Goal: Task Accomplishment & Management: Manage account settings

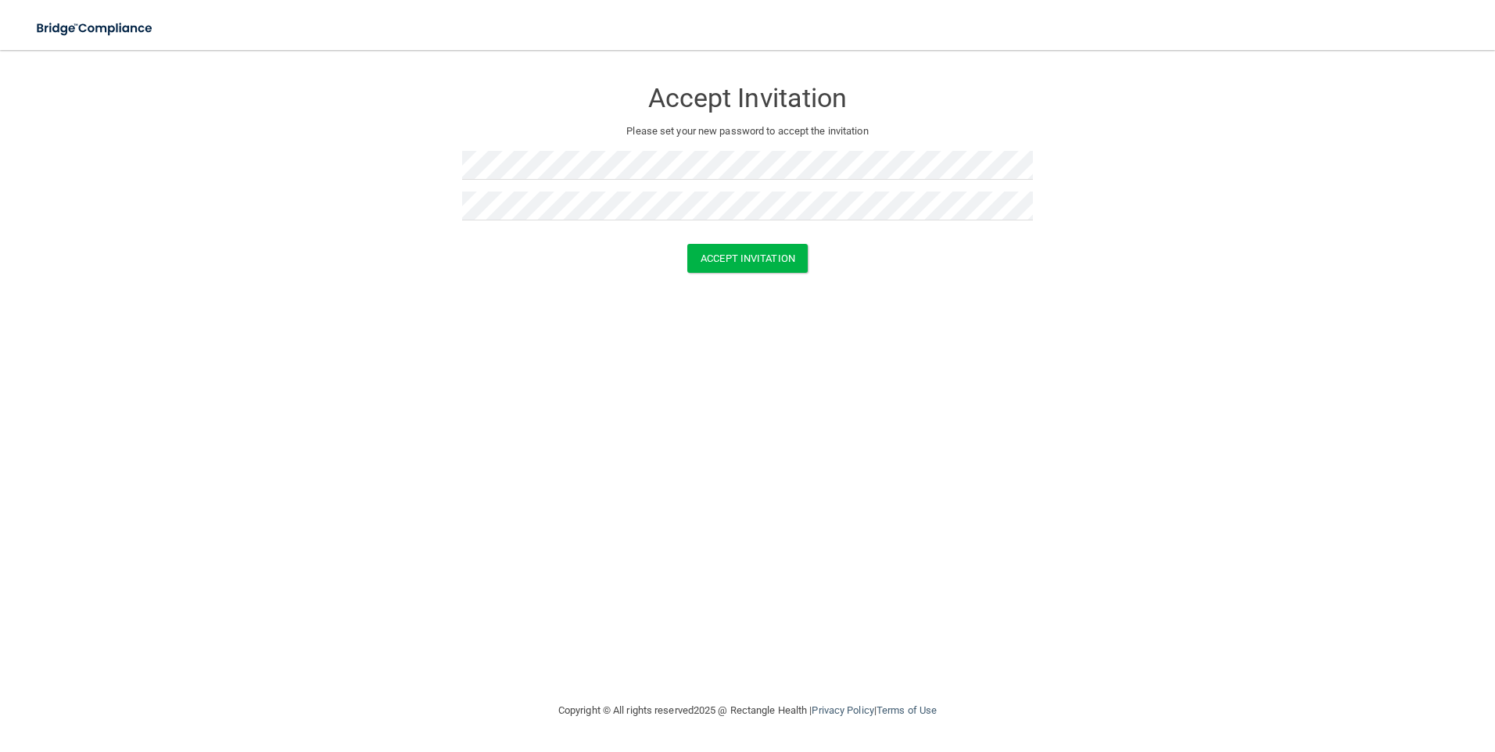
click at [675, 379] on div "Accept Invitation Please set your new password to accept the invitation Accept …" at bounding box center [747, 376] width 1432 height 620
click at [768, 267] on button "Accept Invitation" at bounding box center [747, 258] width 120 height 29
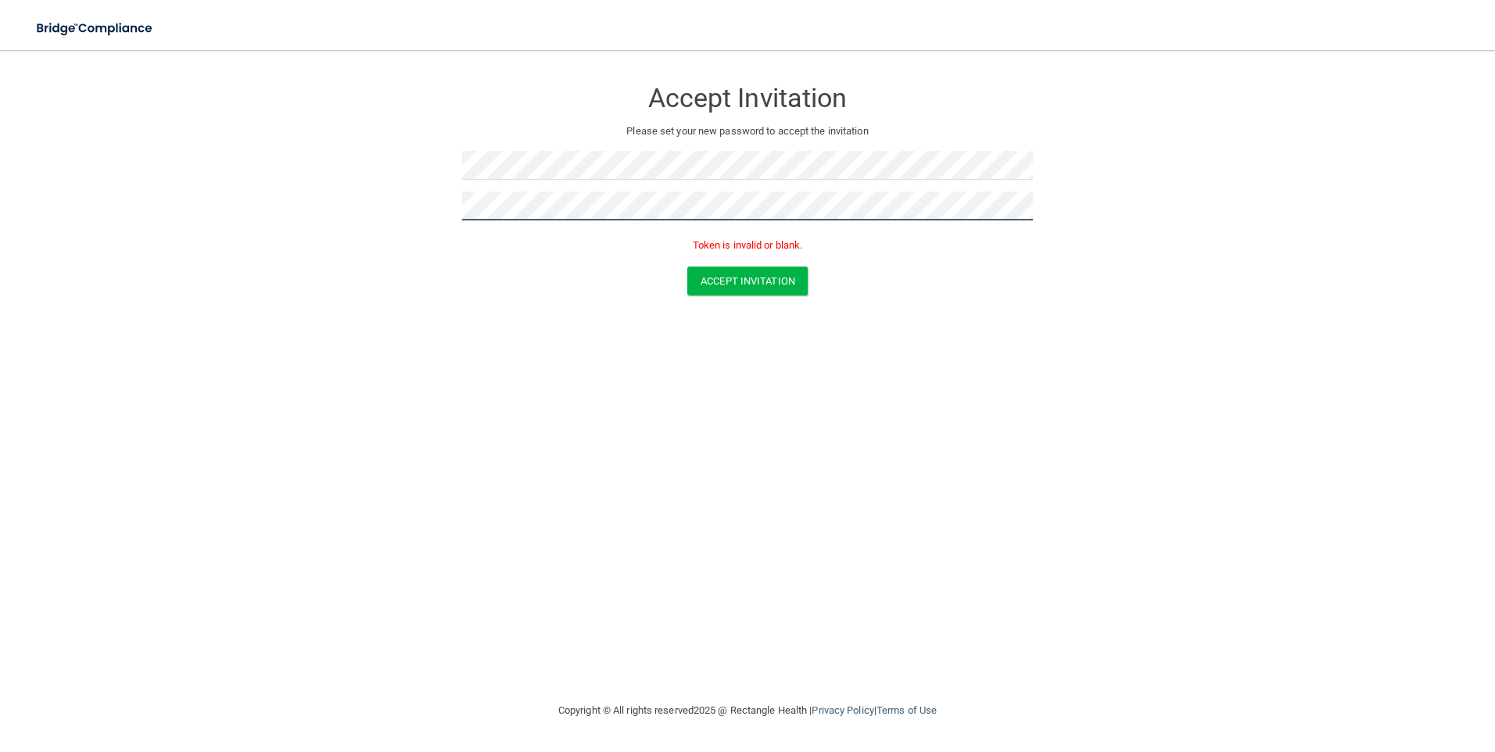
click at [399, 204] on form "Accept Invitation Please set your new password to accept the invitation Token i…" at bounding box center [747, 190] width 1432 height 249
click at [525, 144] on div "Accept Invitation Please set your new password to accept the invitation Token i…" at bounding box center [747, 166] width 571 height 201
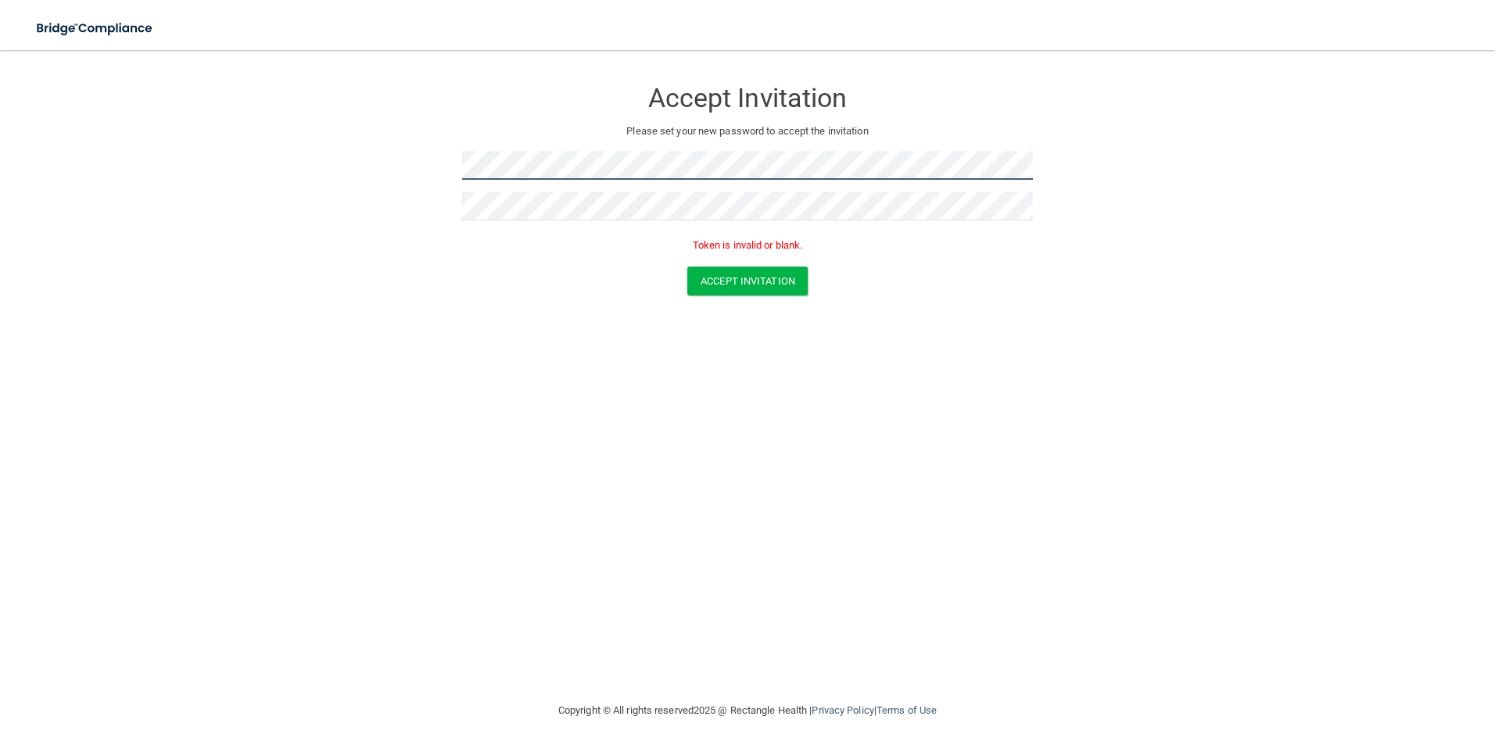
click at [371, 173] on form "Accept Invitation Please set your new password to accept the invitation Token i…" at bounding box center [747, 190] width 1432 height 249
click at [435, 263] on form "Accept Invitation Please set your new password to accept the invitation Token i…" at bounding box center [747, 190] width 1432 height 249
click at [773, 285] on button "Accept Invitation" at bounding box center [747, 281] width 120 height 29
click at [441, 169] on form "Accept Invitation Please set your new password to accept the invitation Accept …" at bounding box center [747, 179] width 1432 height 226
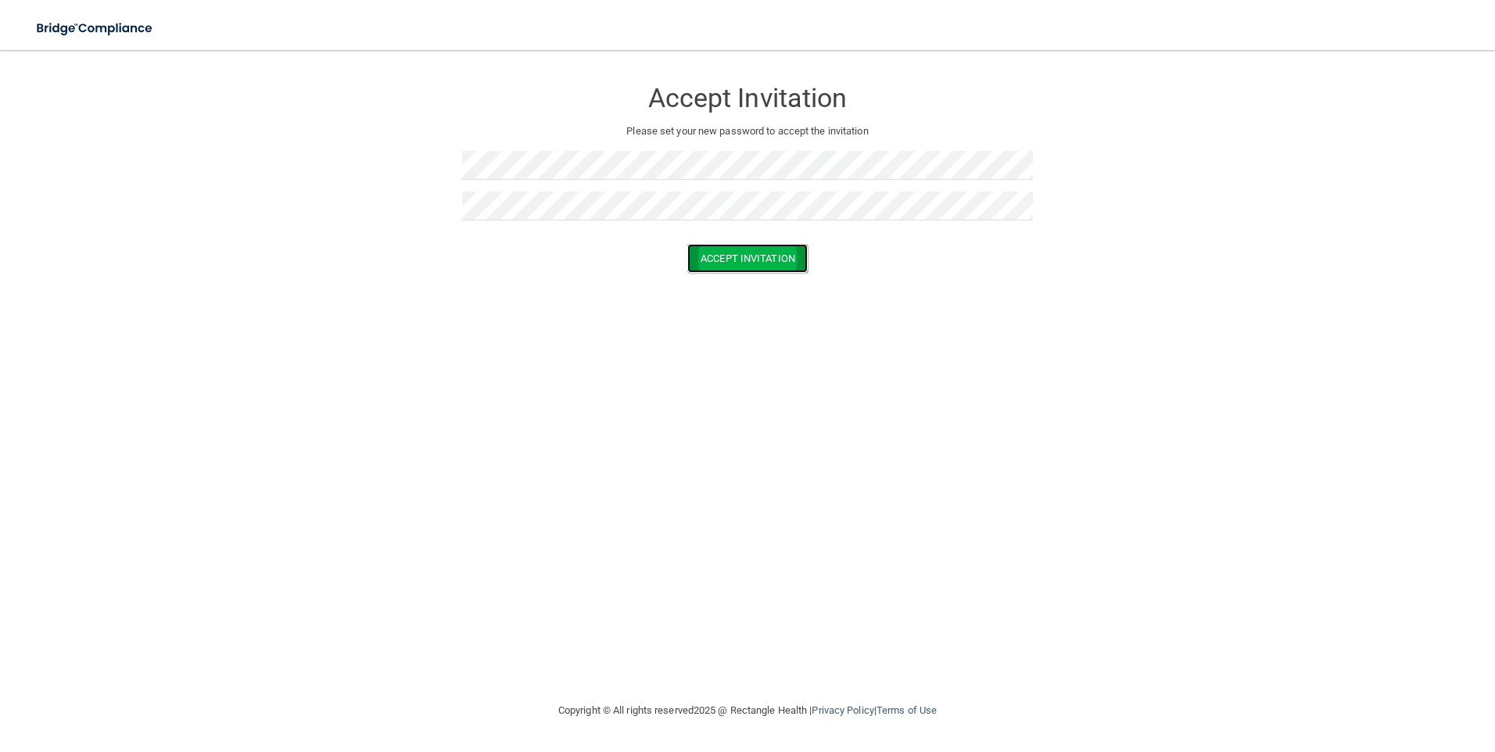
click at [771, 258] on button "Accept Invitation" at bounding box center [747, 258] width 120 height 29
click at [774, 247] on p "Token is invalid or blank." at bounding box center [747, 245] width 571 height 19
click at [780, 285] on button "Accept Invitation" at bounding box center [747, 281] width 120 height 29
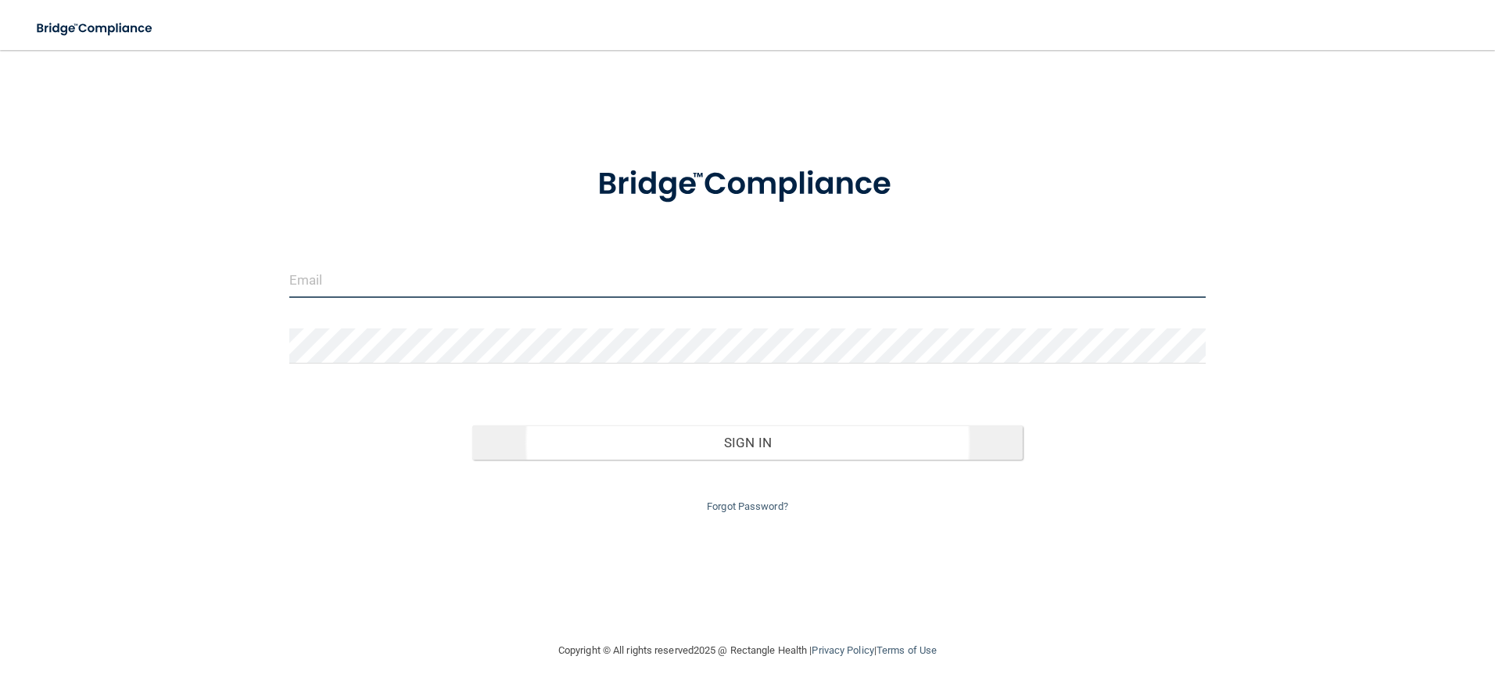
type input "mwalker@alamont.com"
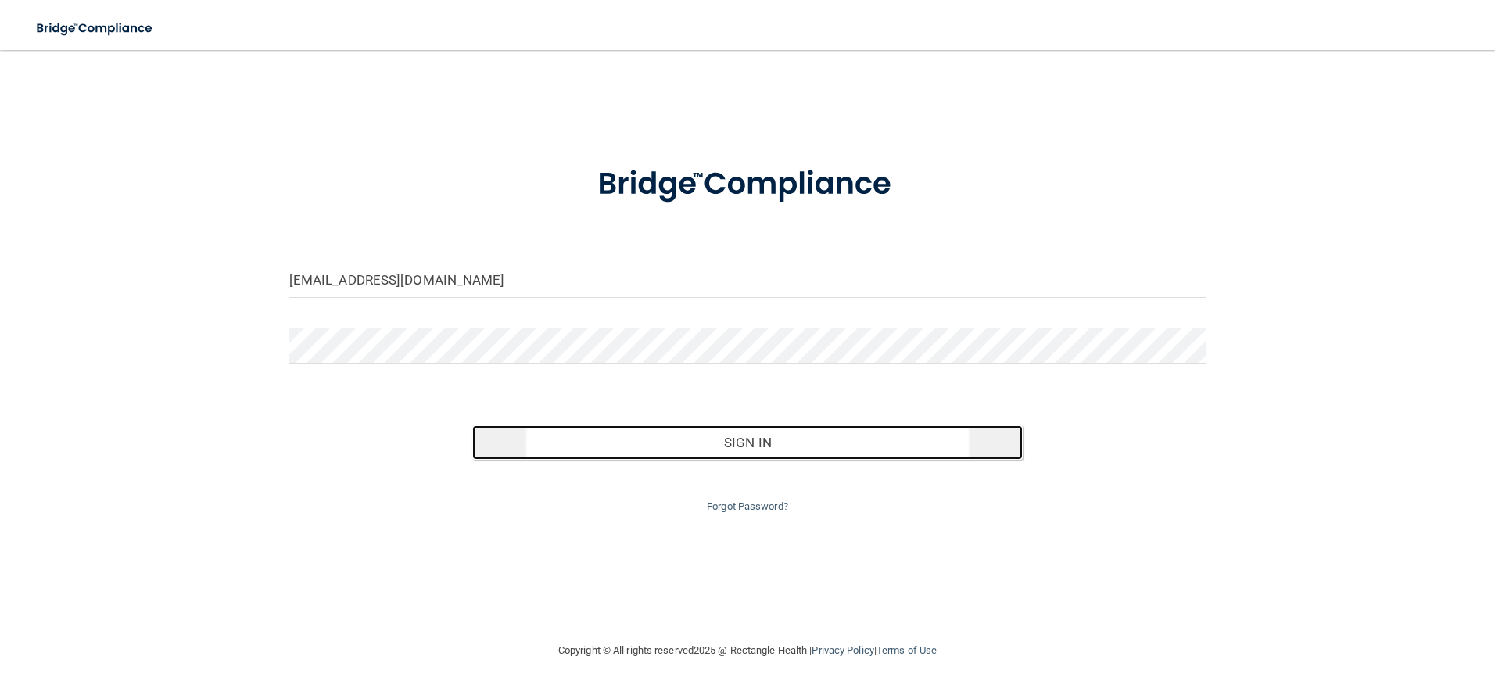
click at [664, 440] on button "Sign In" at bounding box center [747, 442] width 550 height 34
click at [703, 449] on button "Sign In" at bounding box center [747, 442] width 550 height 34
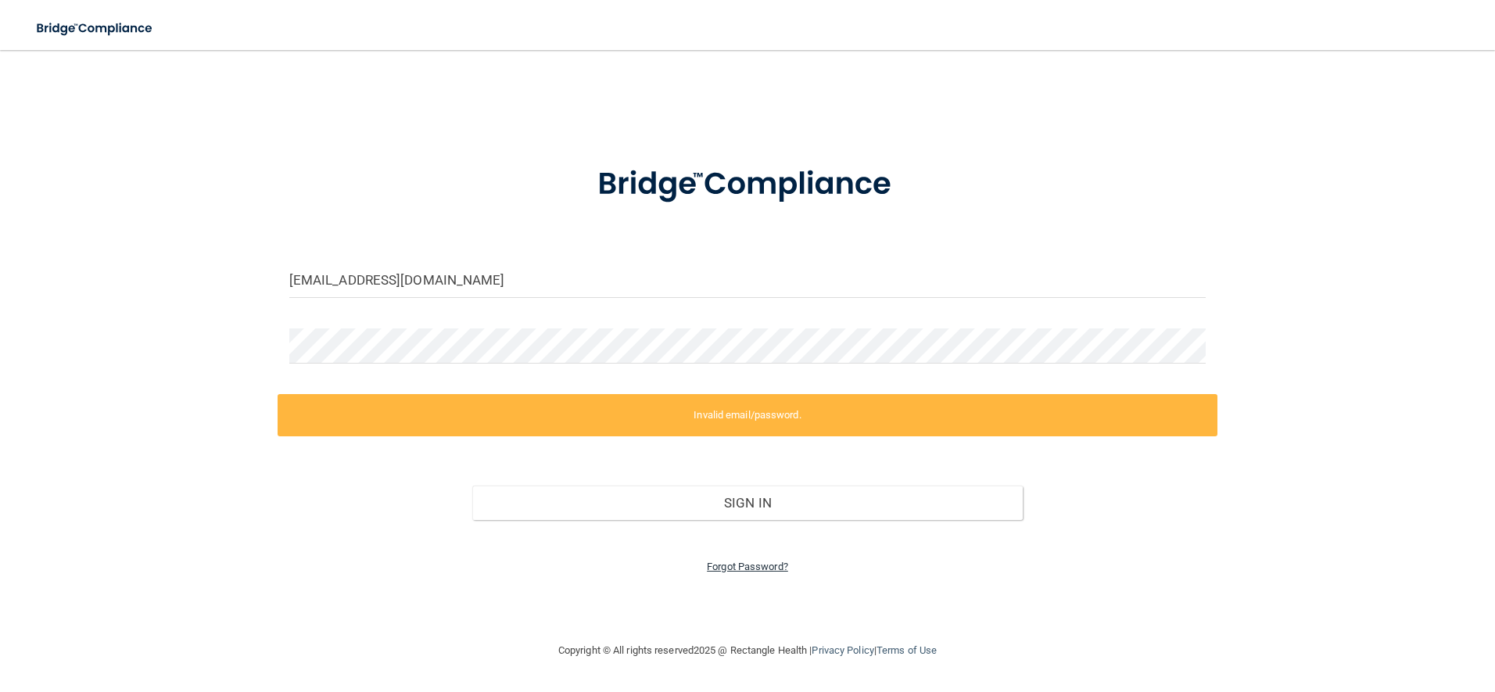
click at [718, 569] on link "Forgot Password?" at bounding box center [747, 567] width 81 height 12
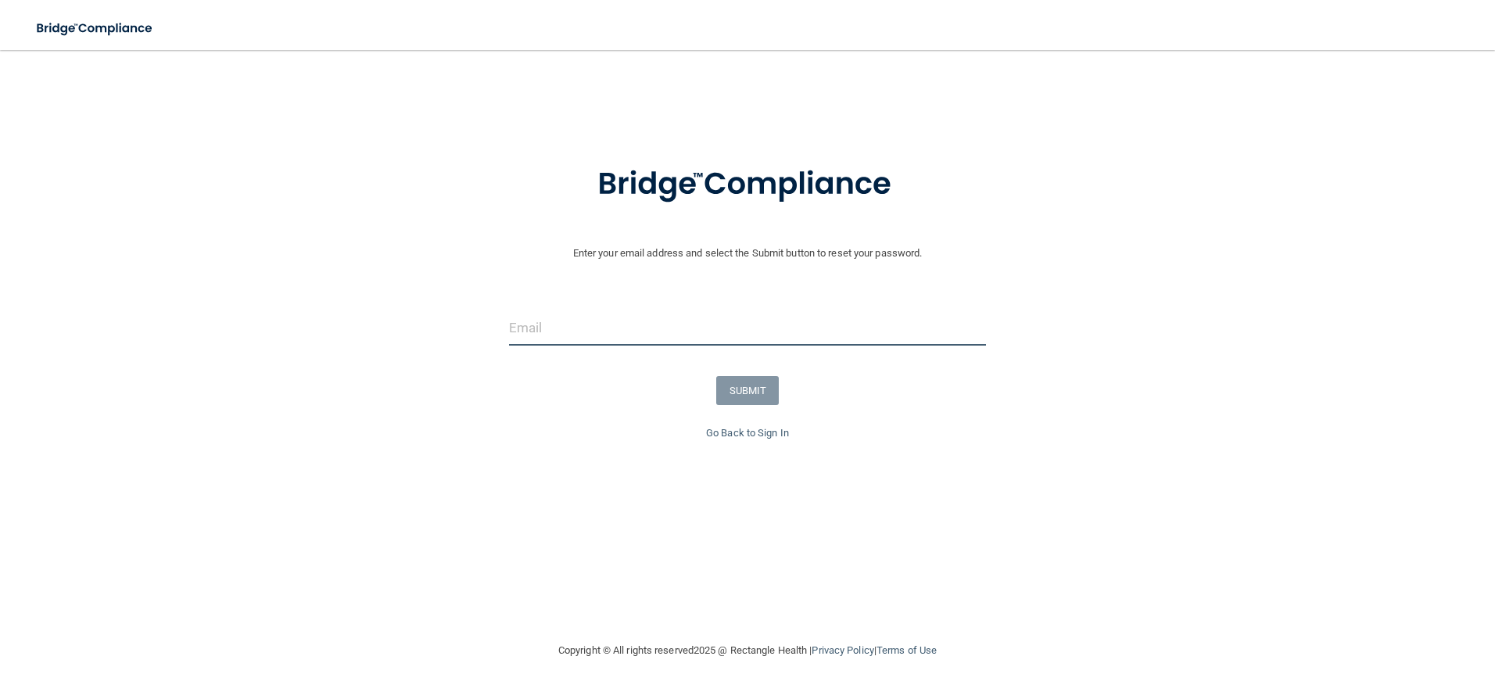
click at [564, 329] on input "email" at bounding box center [748, 327] width 478 height 35
type input "mwalker@alamont.com"
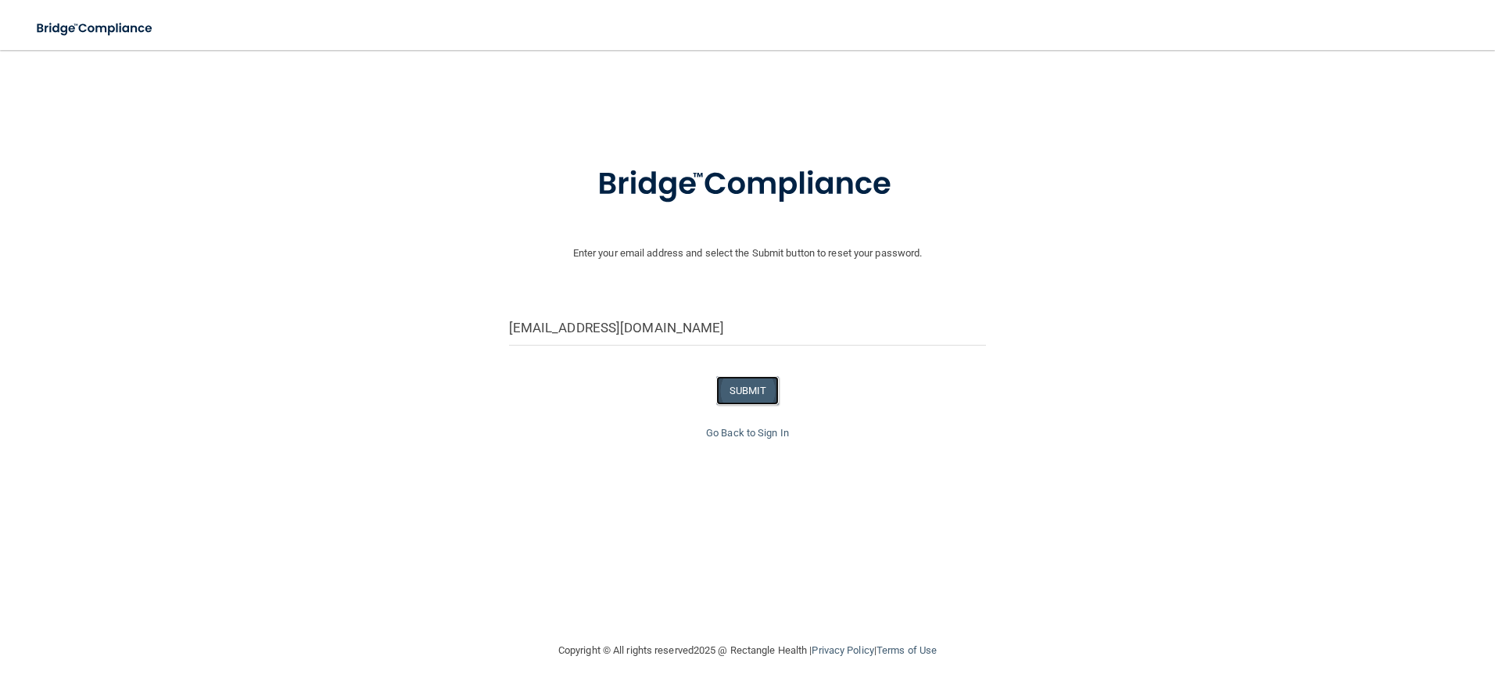
click at [741, 392] on button "SUBMIT" at bounding box center [747, 390] width 63 height 29
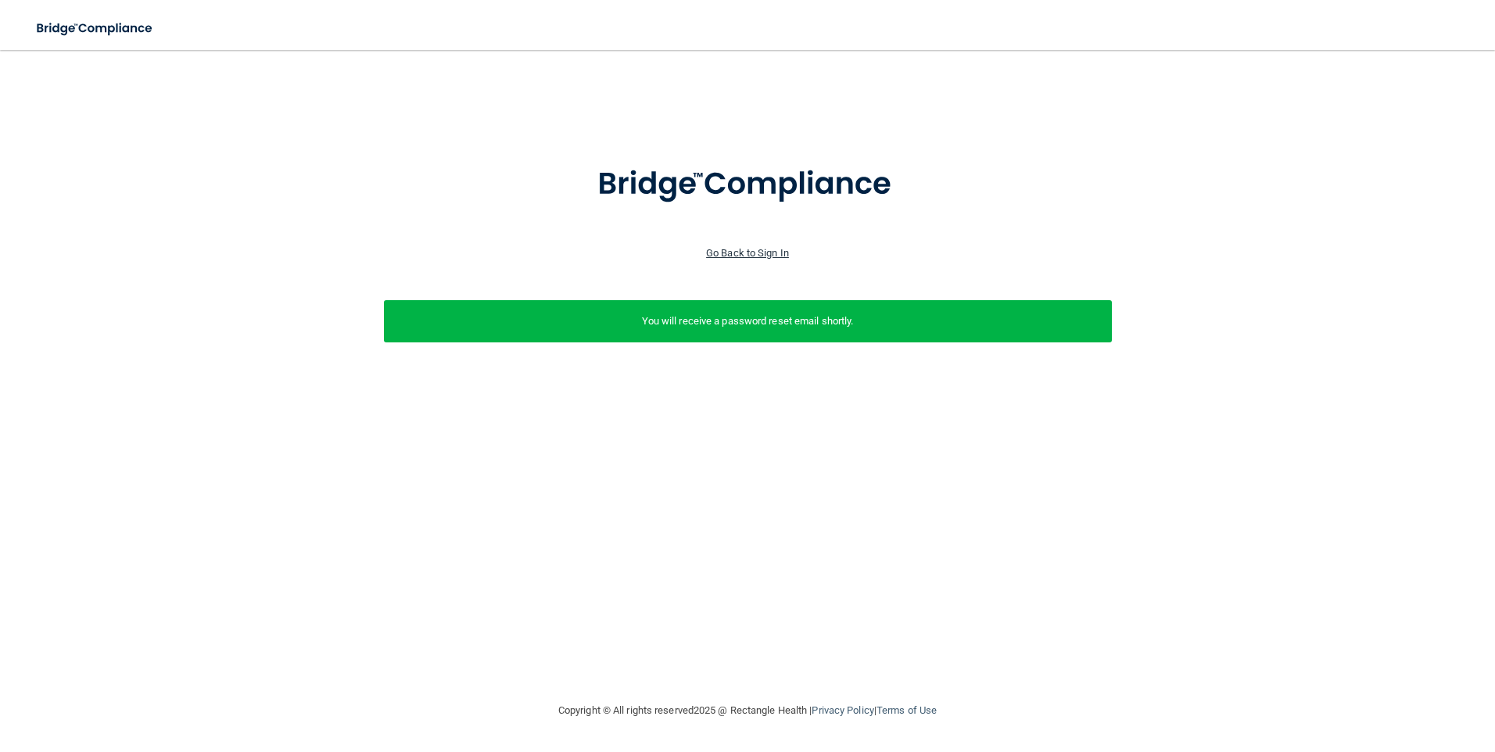
click at [765, 258] on div "Go Back to Sign In" at bounding box center [747, 253] width 1502 height 19
click at [772, 254] on link "Go Back to Sign In" at bounding box center [747, 253] width 83 height 12
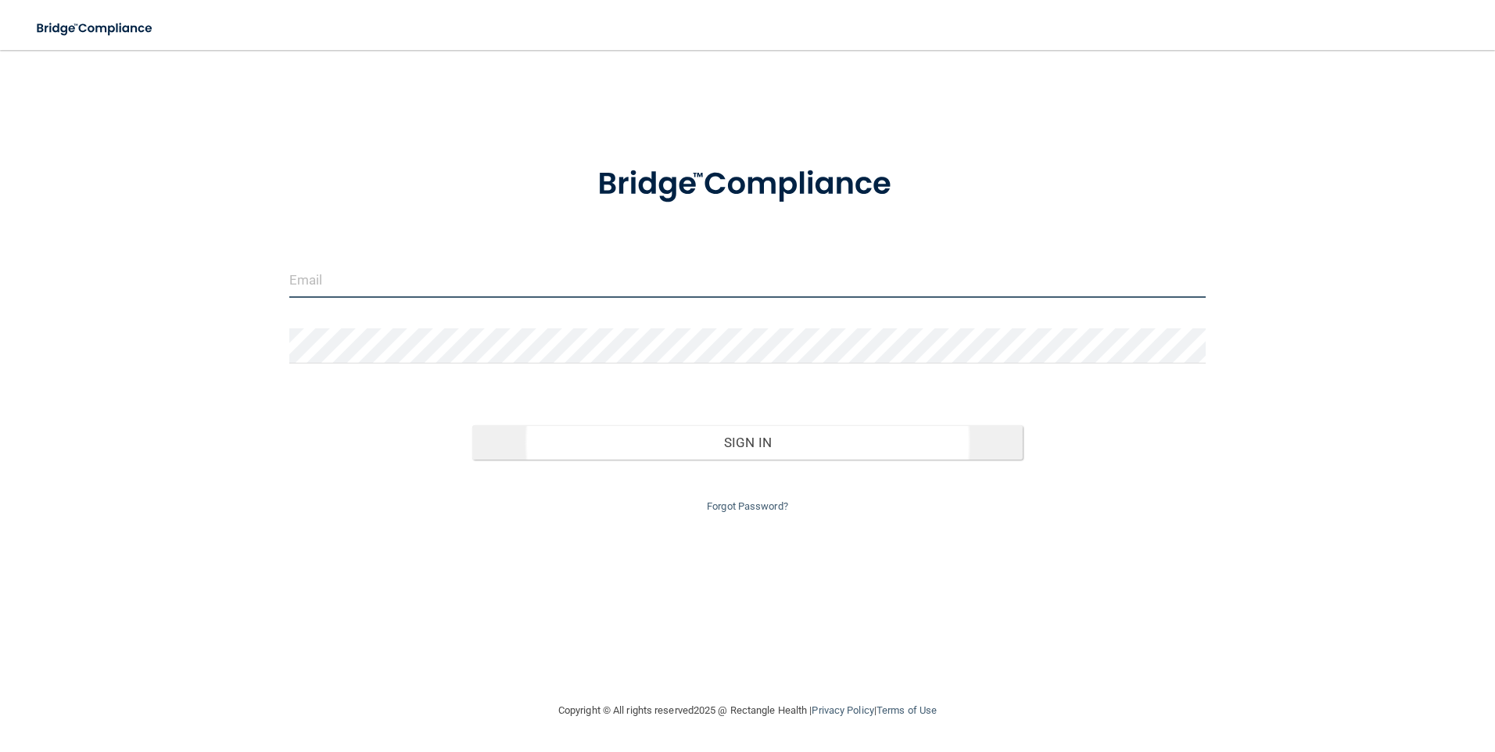
type input "mwalker@alamont.com"
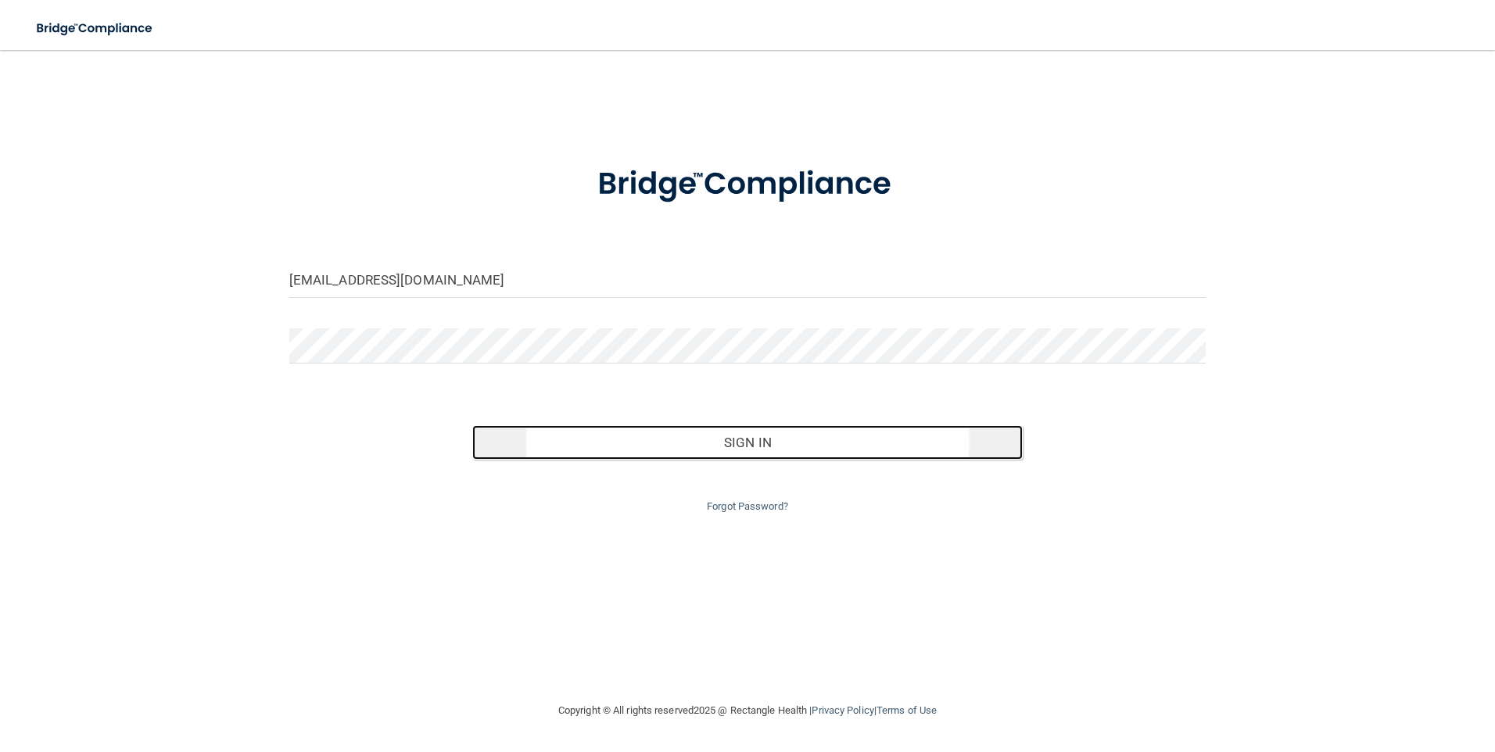
click at [594, 447] on button "Sign In" at bounding box center [747, 442] width 550 height 34
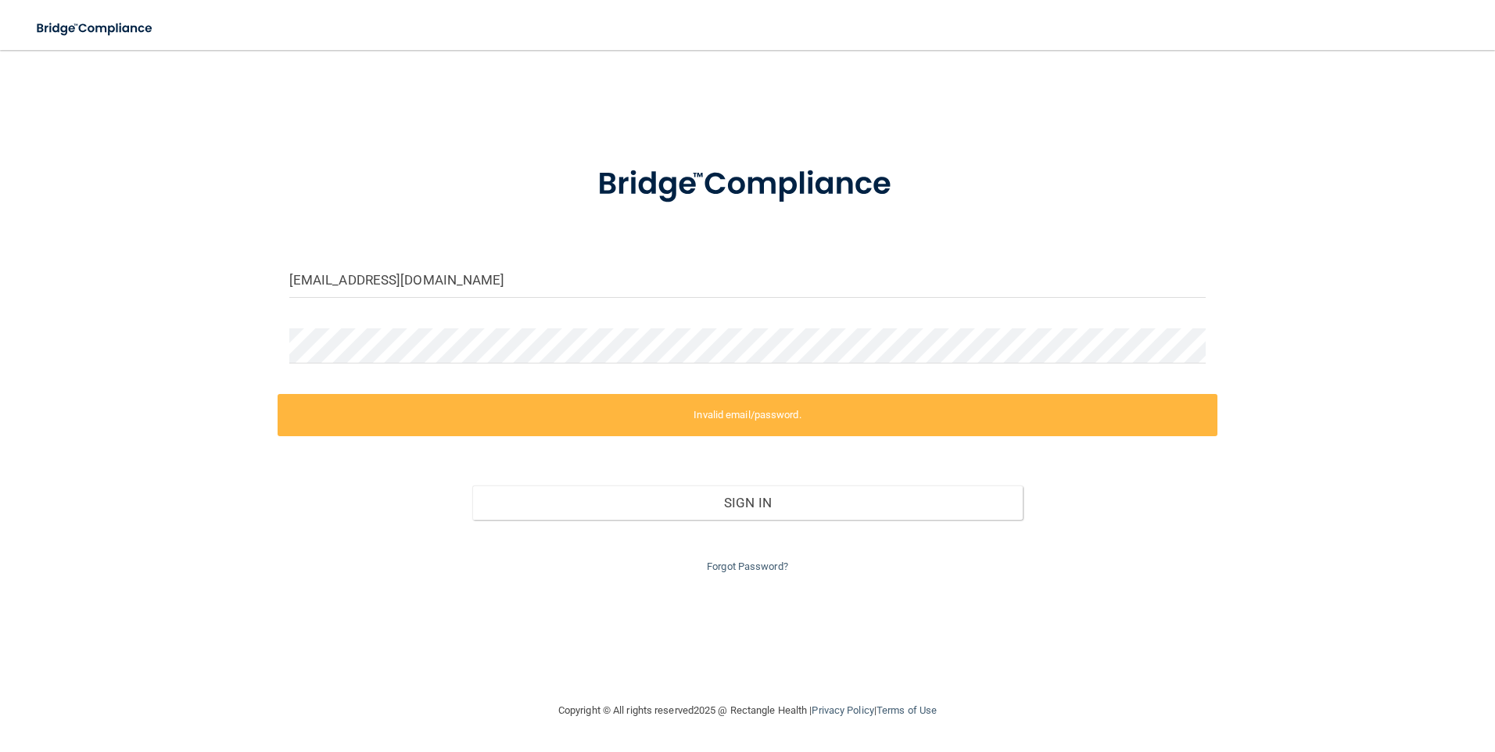
click at [745, 575] on div "Forgot Password?" at bounding box center [748, 548] width 940 height 56
click at [747, 569] on link "Forgot Password?" at bounding box center [747, 567] width 81 height 12
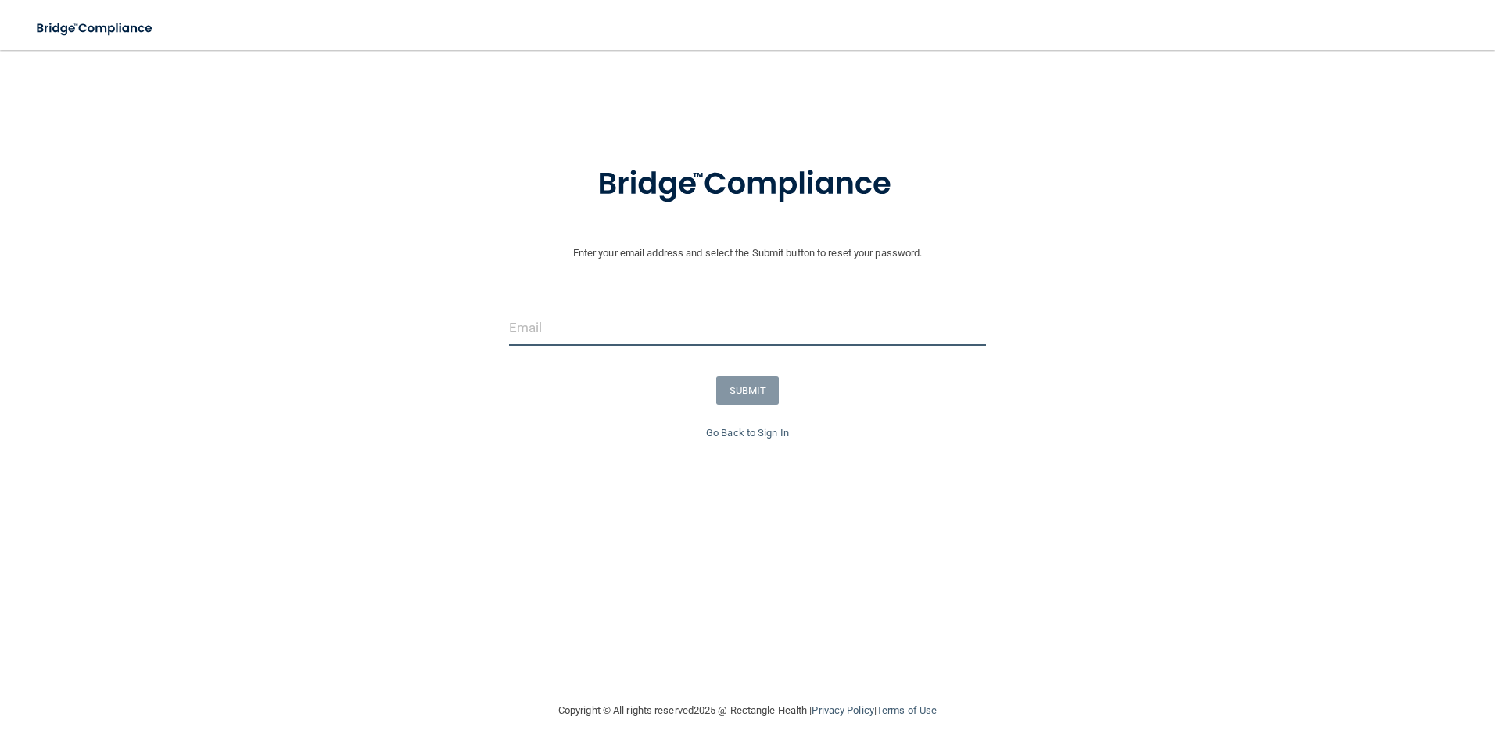
click at [540, 324] on input "email" at bounding box center [748, 327] width 478 height 35
click at [618, 331] on input "mwalker@alamont.com" at bounding box center [748, 327] width 478 height 35
type input "mwalker@alamontdental.com"
click at [754, 391] on button "SUBMIT" at bounding box center [747, 390] width 63 height 29
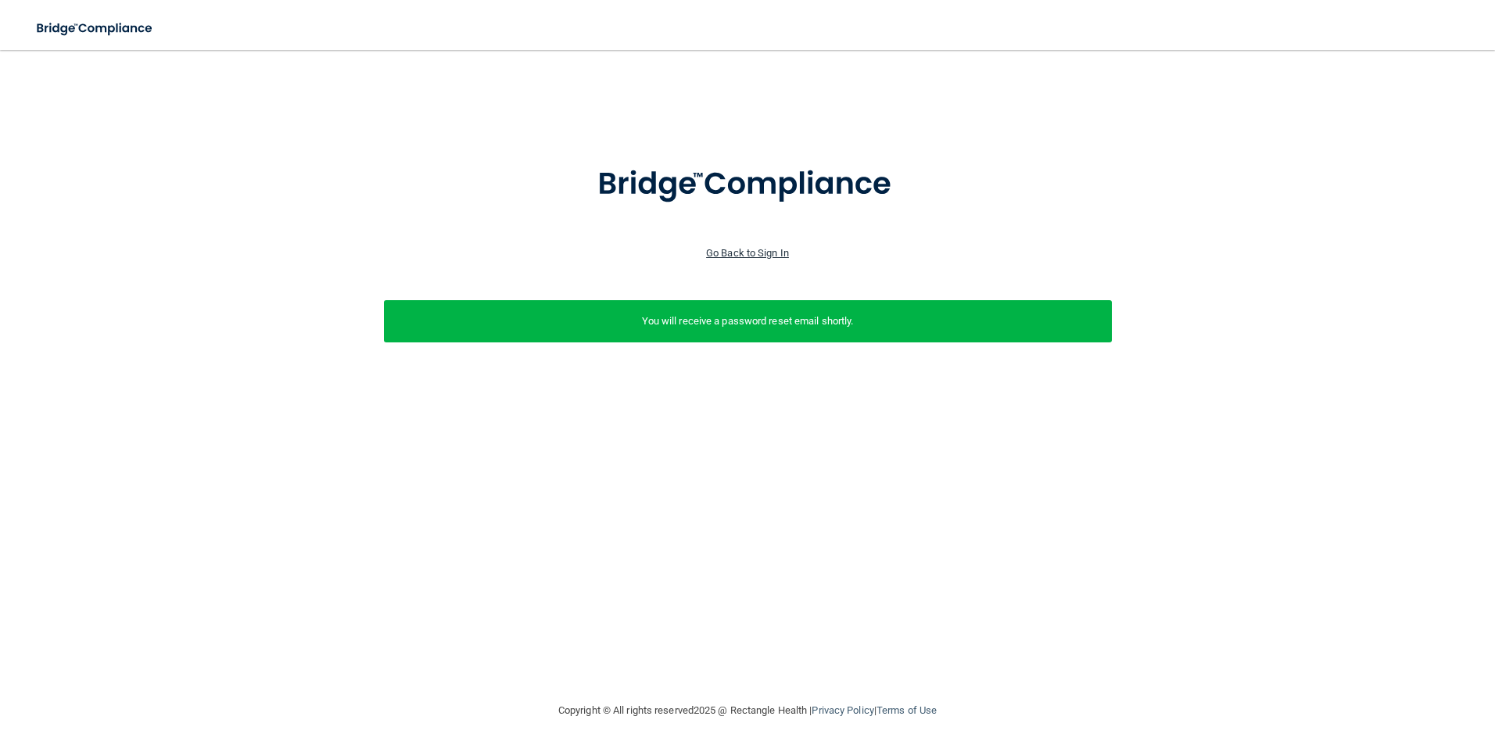
click at [718, 254] on link "Go Back to Sign In" at bounding box center [747, 253] width 83 height 12
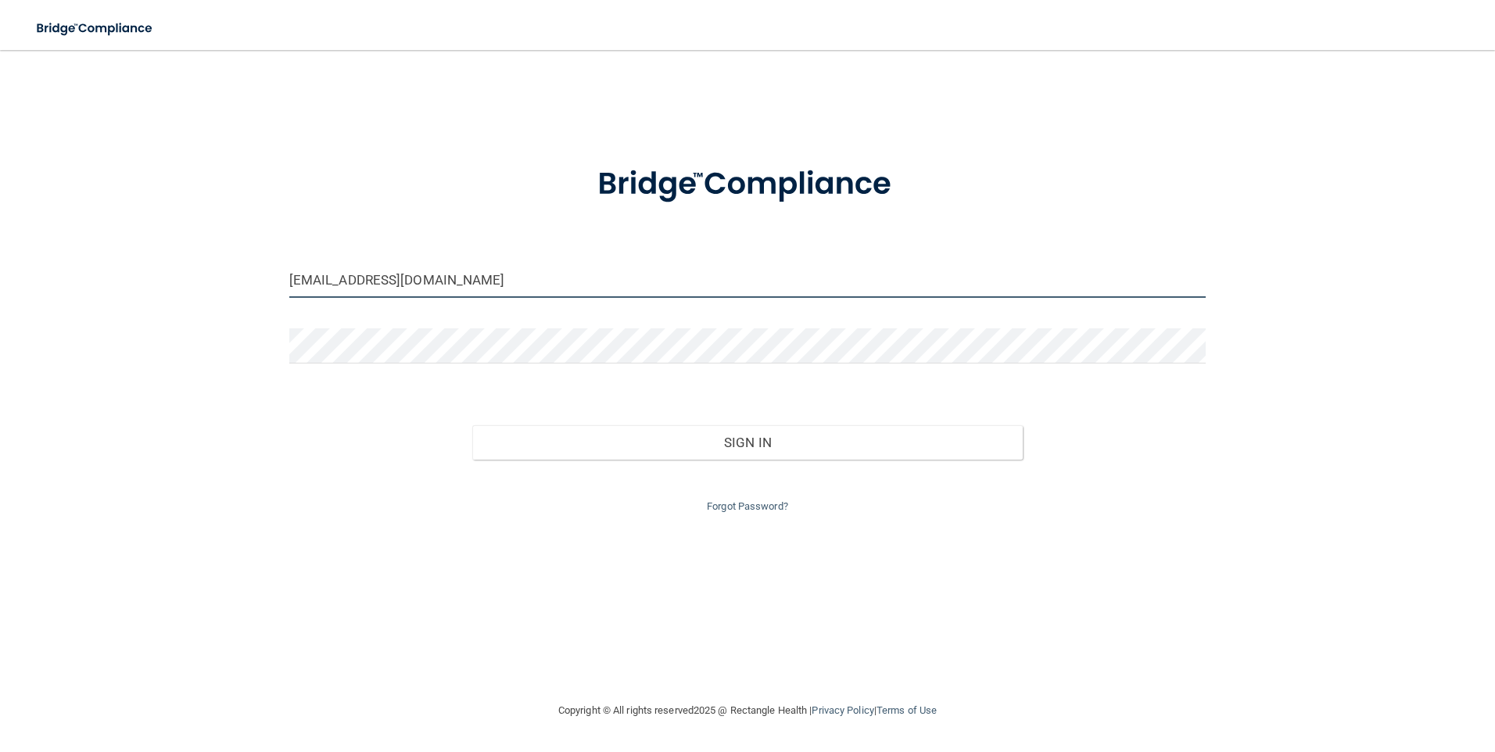
click at [381, 295] on input "mwalker@alamont.com" at bounding box center [747, 280] width 917 height 35
click at [401, 283] on input "mwalker@alamont.com" at bounding box center [747, 280] width 917 height 35
type input "mwalker@alamontdental.com"
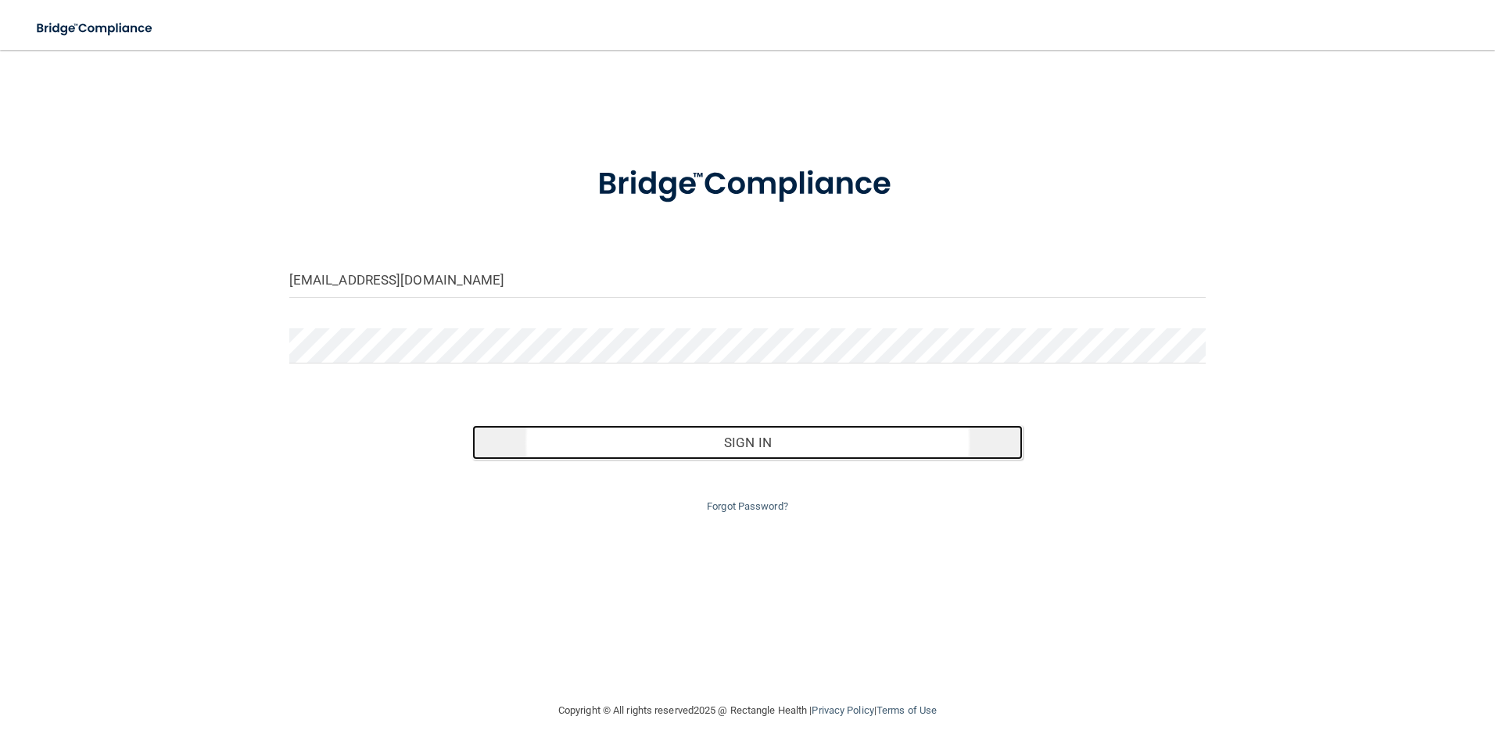
click at [774, 445] on button "Sign In" at bounding box center [747, 442] width 550 height 34
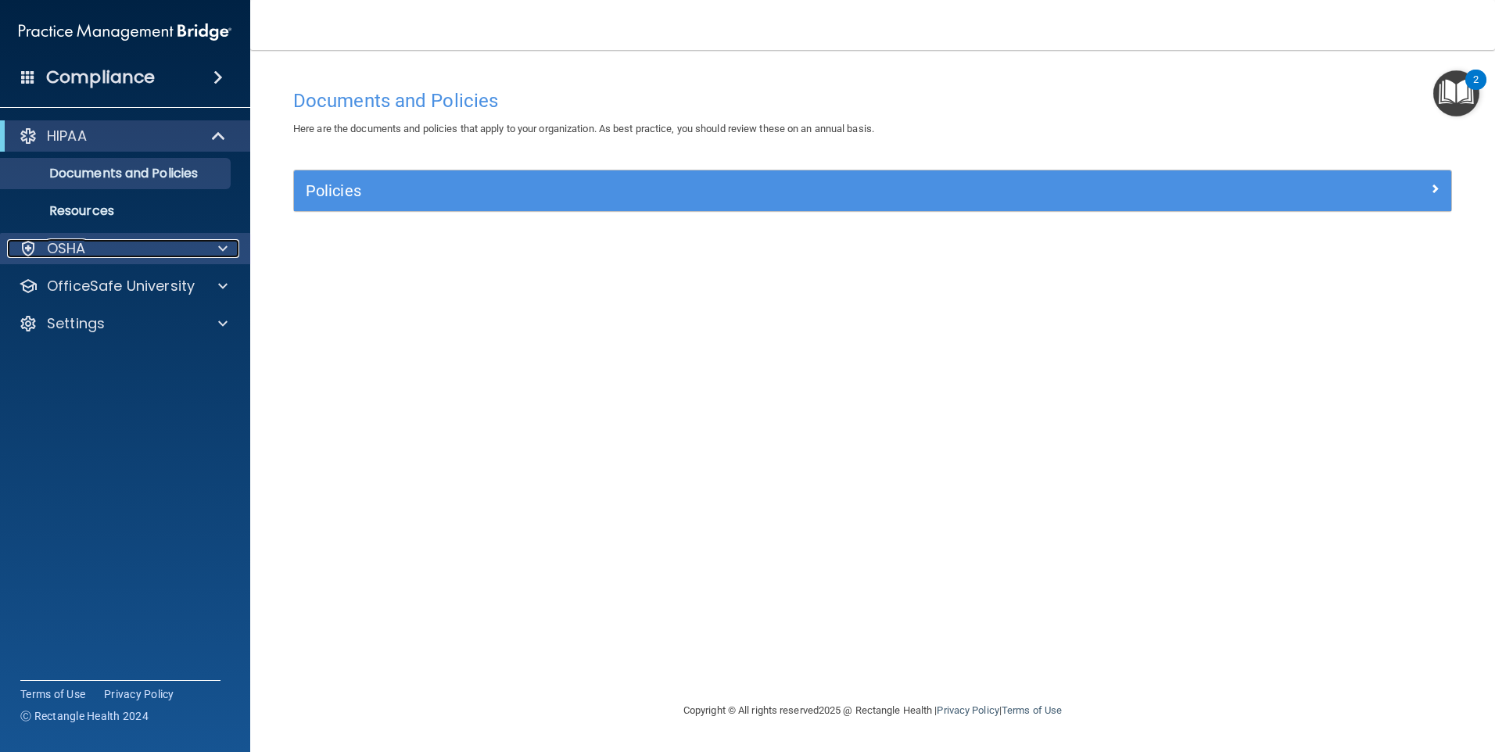
click at [123, 253] on div "OSHA" at bounding box center [104, 248] width 194 height 19
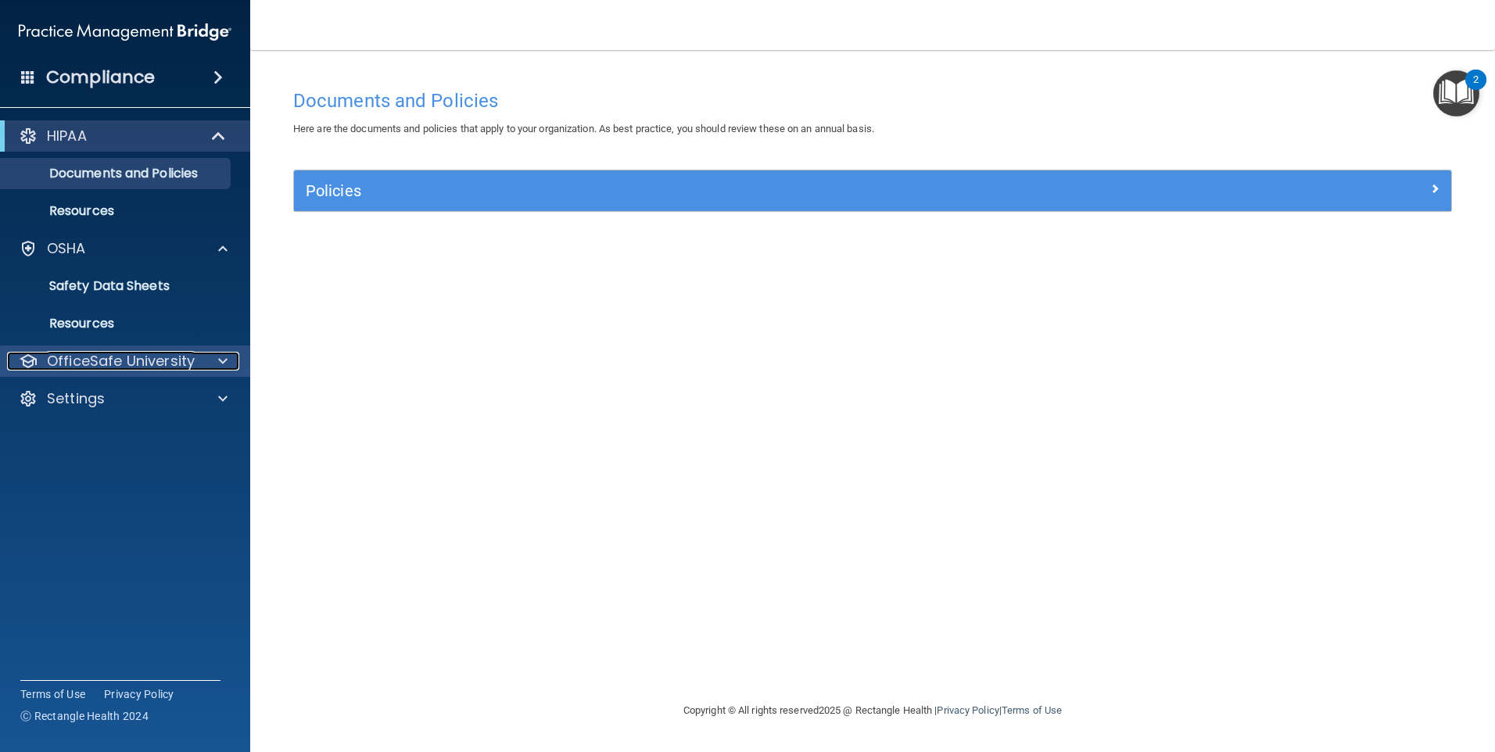
click at [161, 364] on p "OfficeSafe University" at bounding box center [121, 361] width 148 height 19
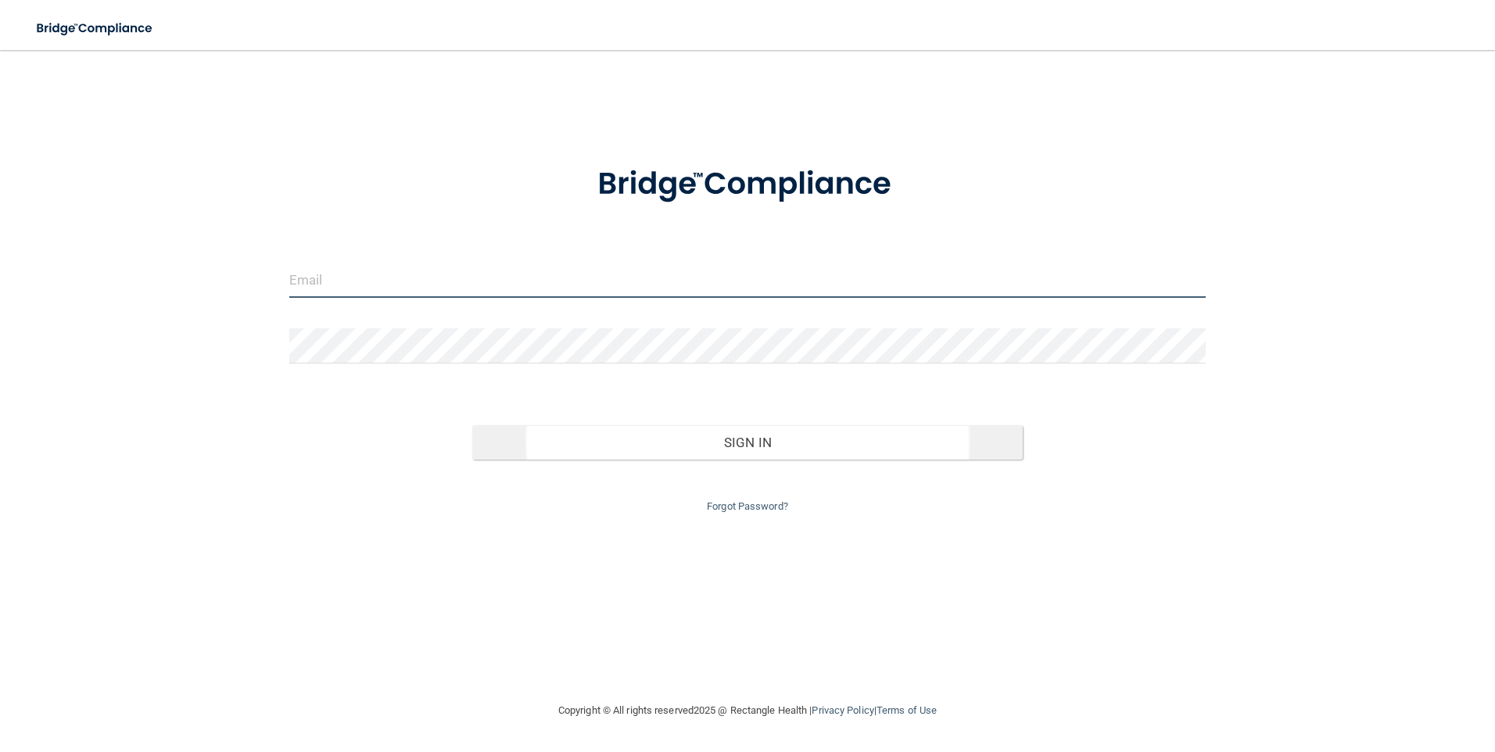
type input "mwalker@alamontdental.com"
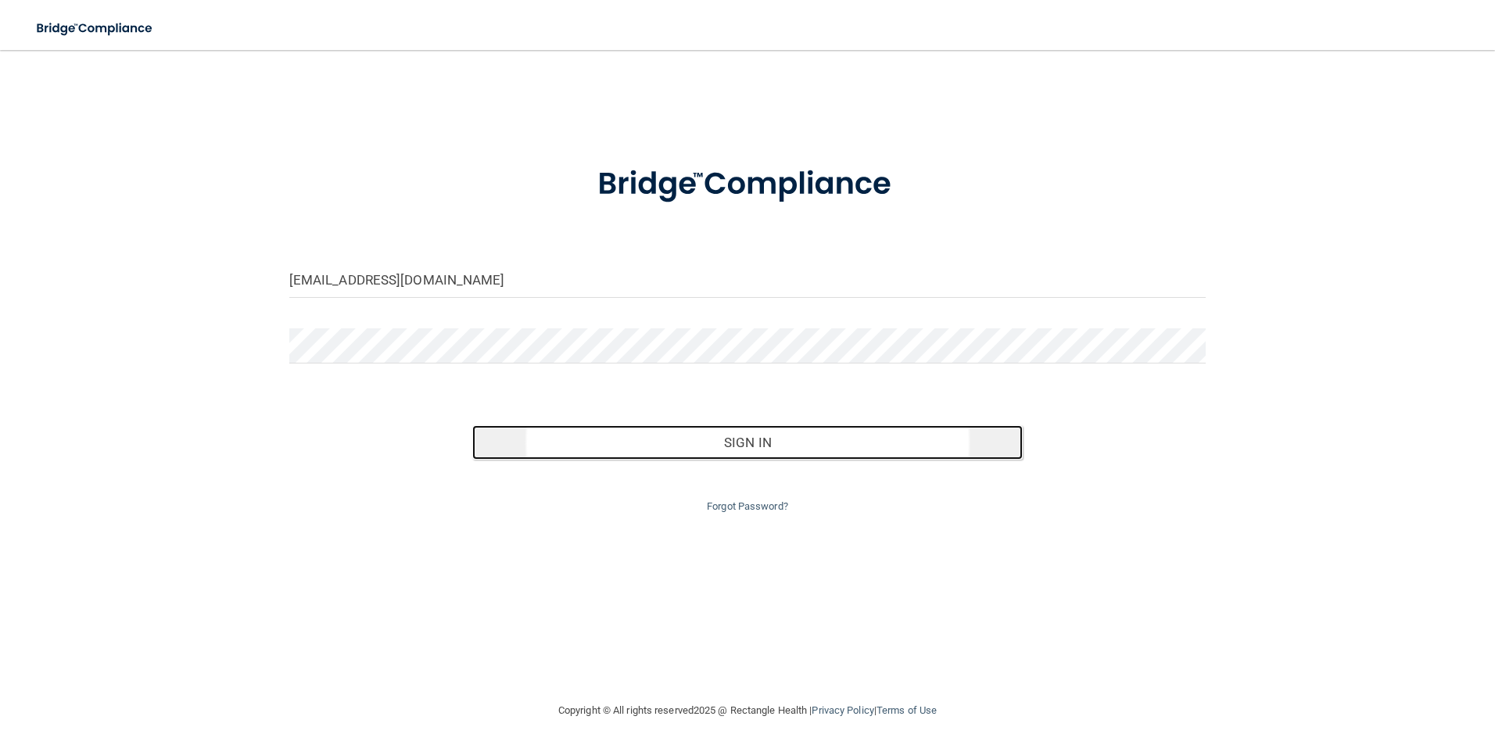
click at [742, 441] on button "Sign In" at bounding box center [747, 442] width 550 height 34
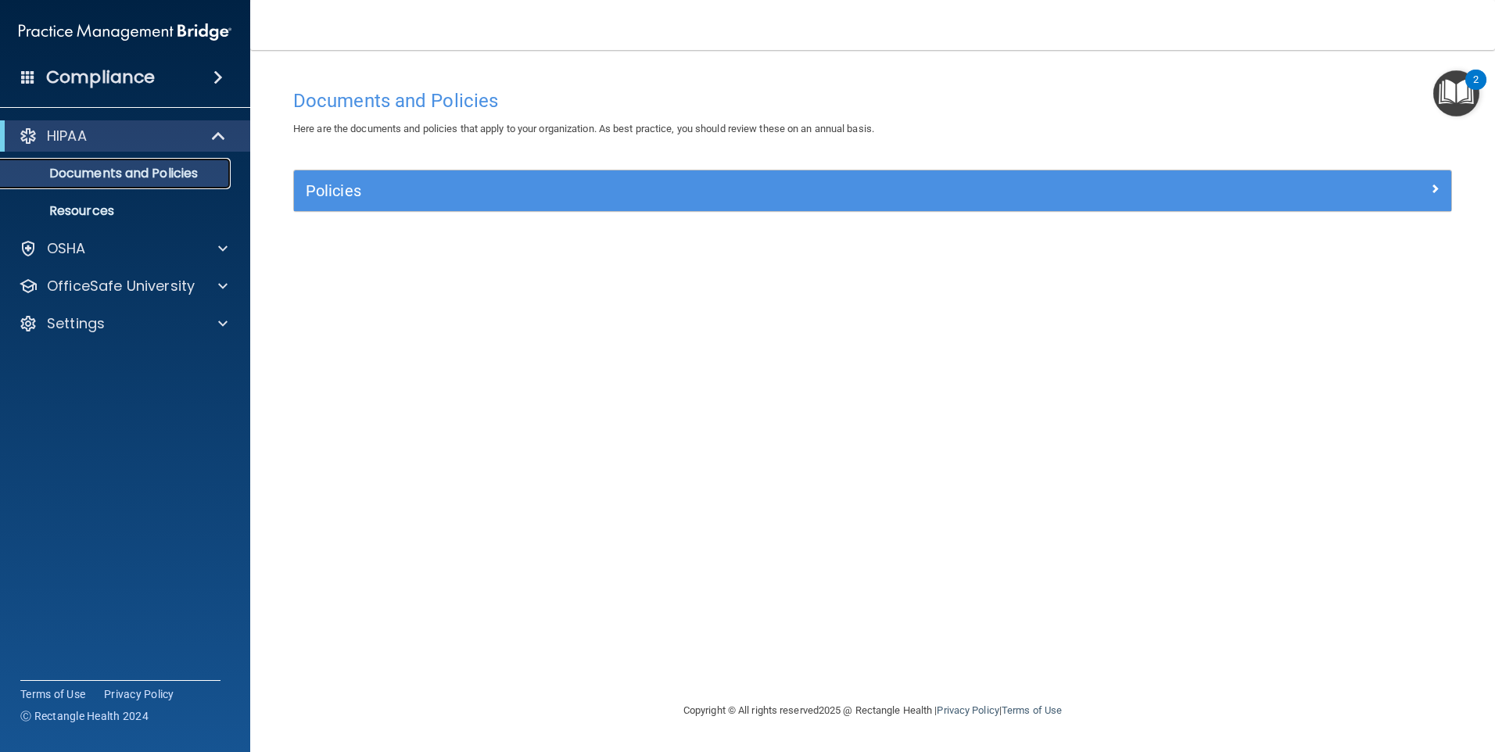
click at [71, 170] on p "Documents and Policies" at bounding box center [116, 174] width 213 height 16
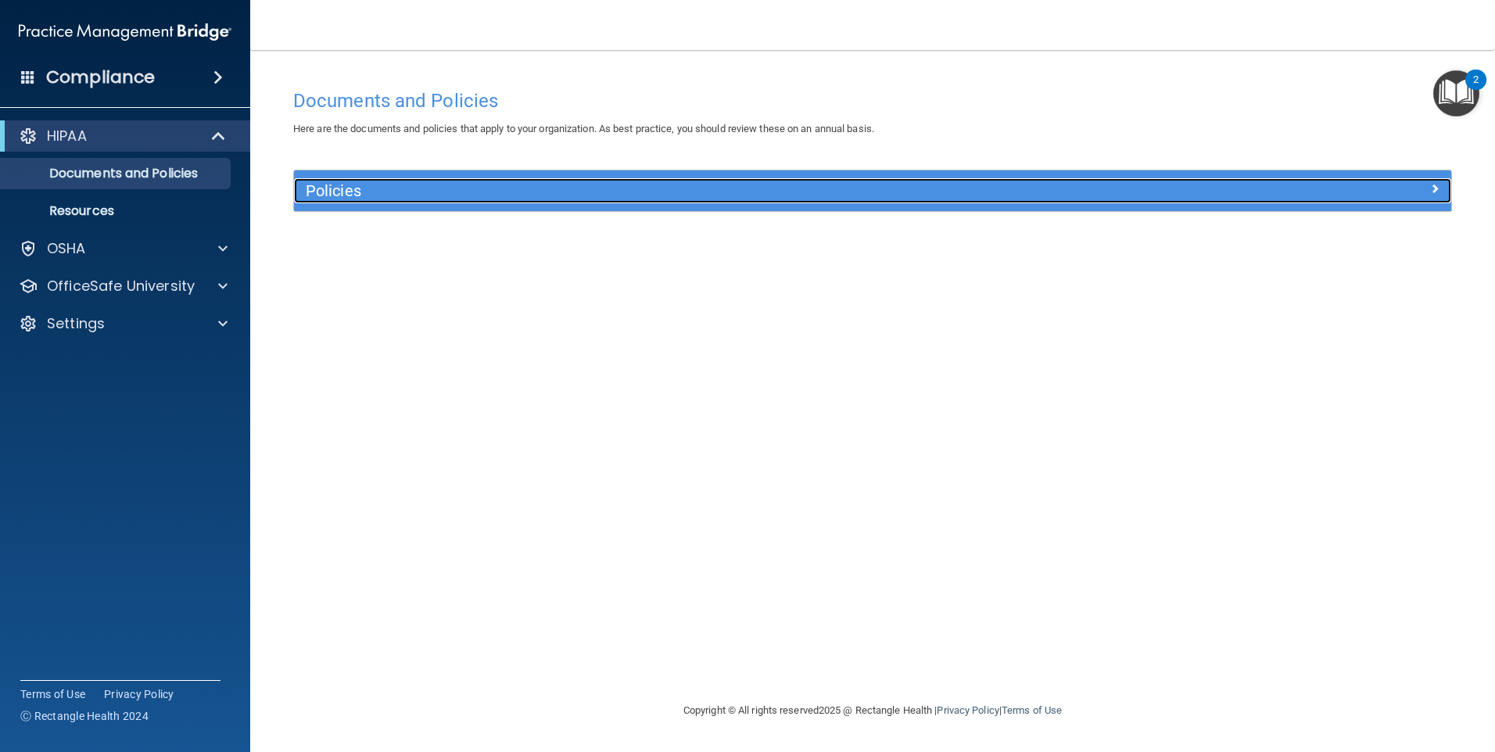
click at [1434, 185] on span at bounding box center [1434, 188] width 9 height 19
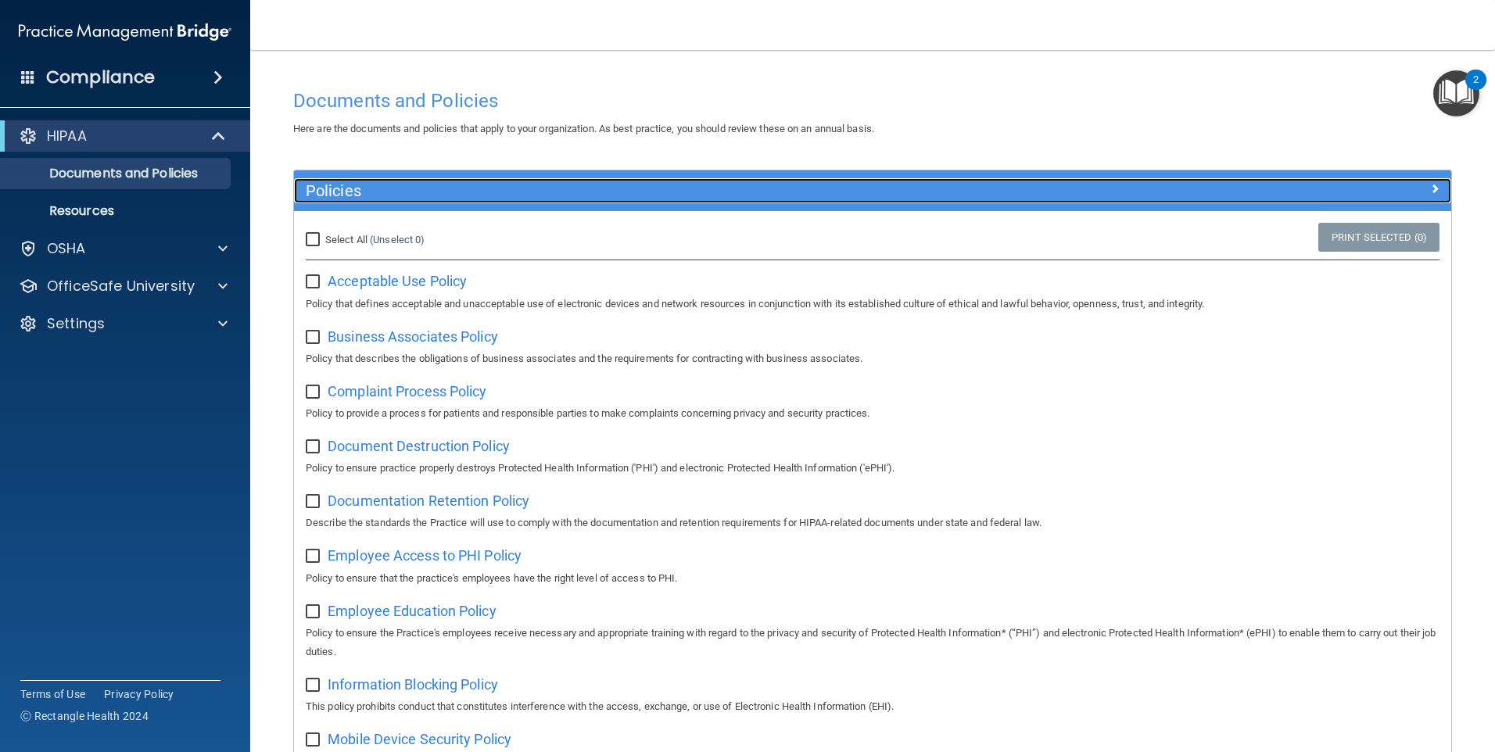
click at [1430, 184] on span at bounding box center [1434, 188] width 9 height 19
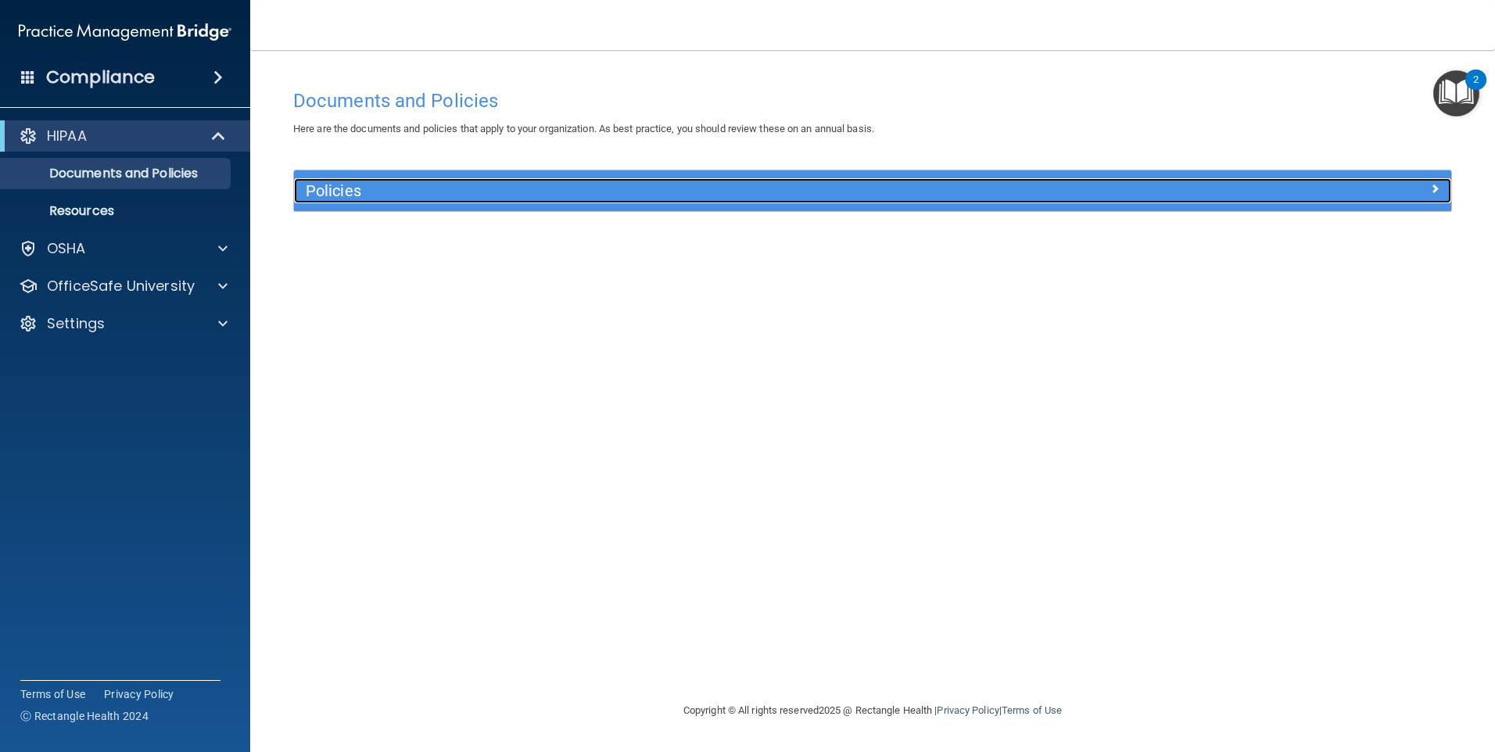
click at [1434, 190] on span at bounding box center [1434, 188] width 9 height 19
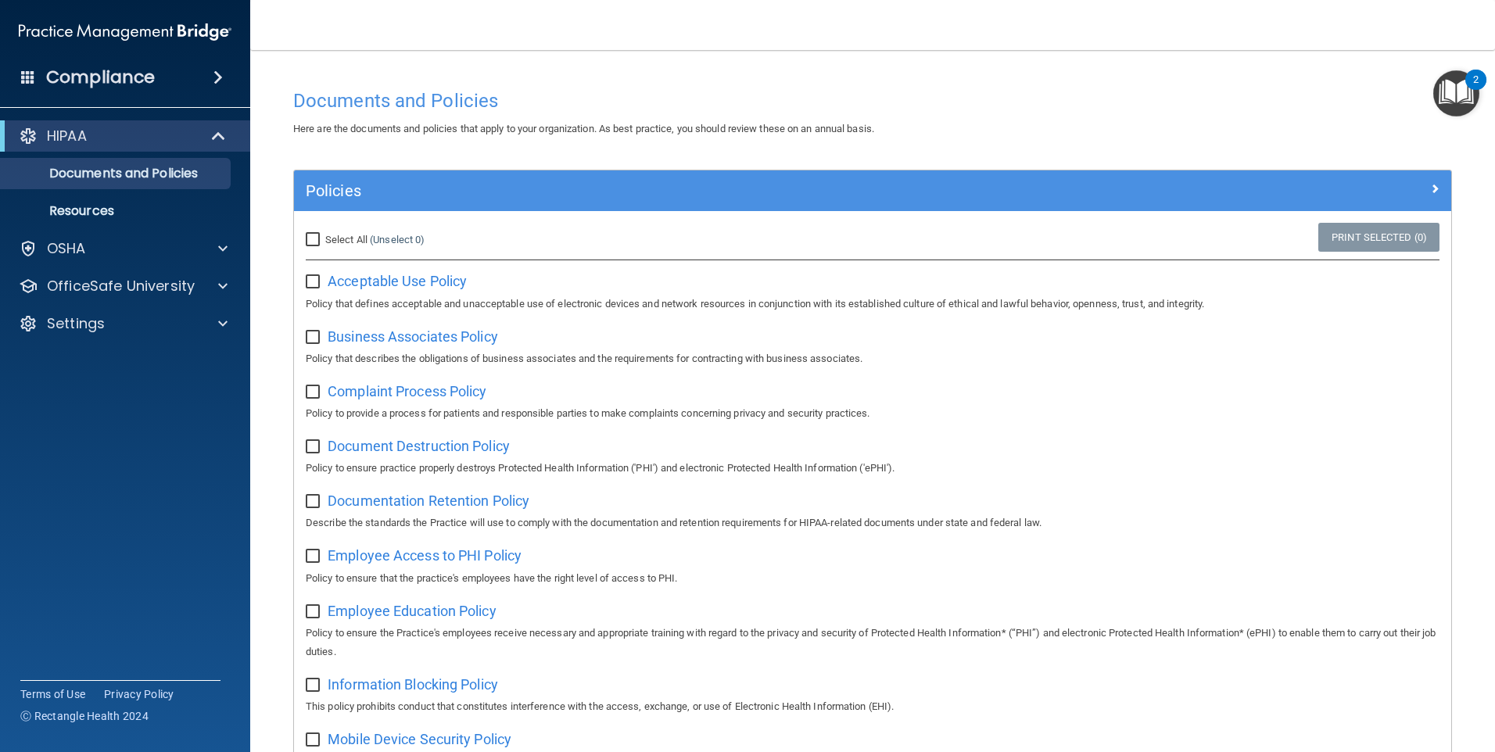
click at [1456, 90] on img "Open Resource Center, 2 new notifications" at bounding box center [1456, 93] width 46 height 46
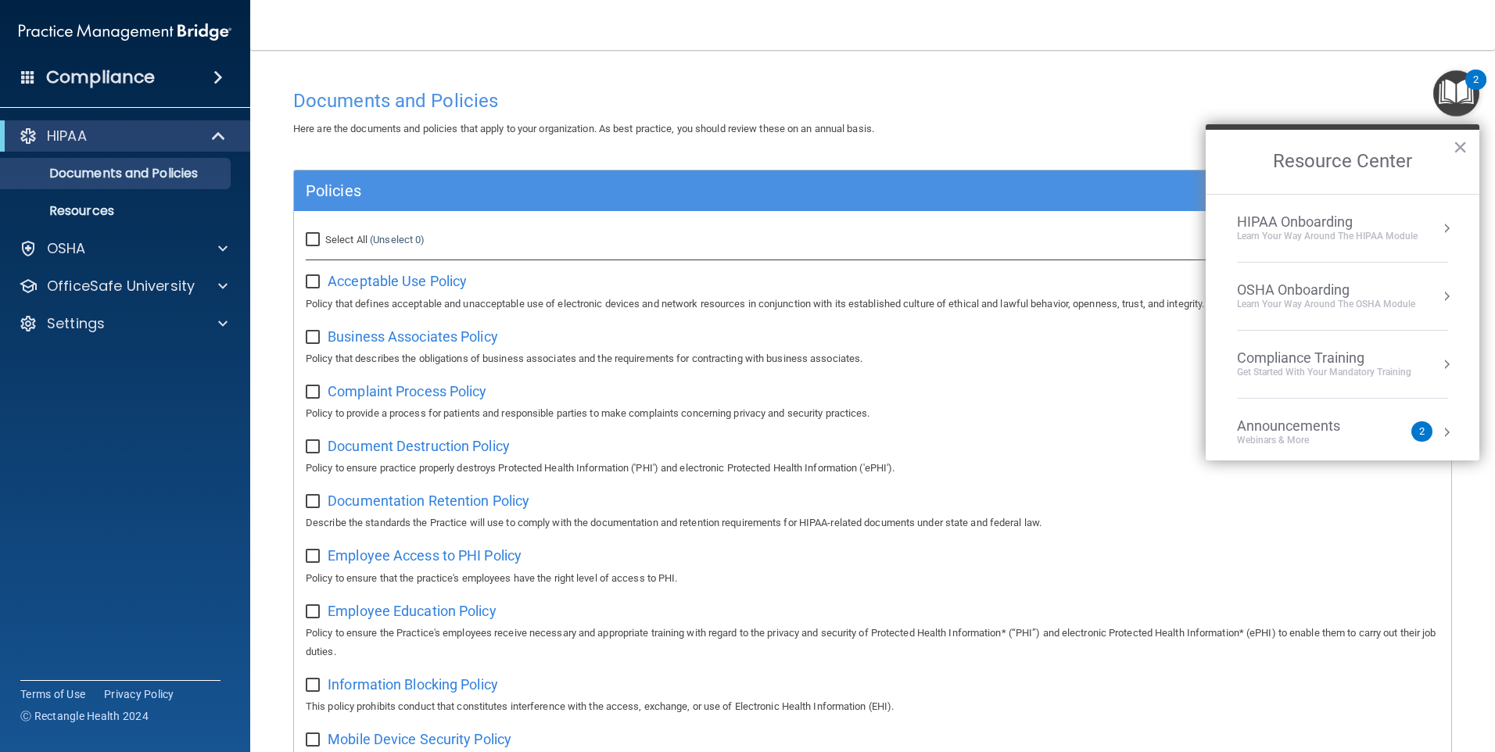
click at [1455, 91] on img "Open Resource Center, 2 new notifications" at bounding box center [1456, 93] width 46 height 46
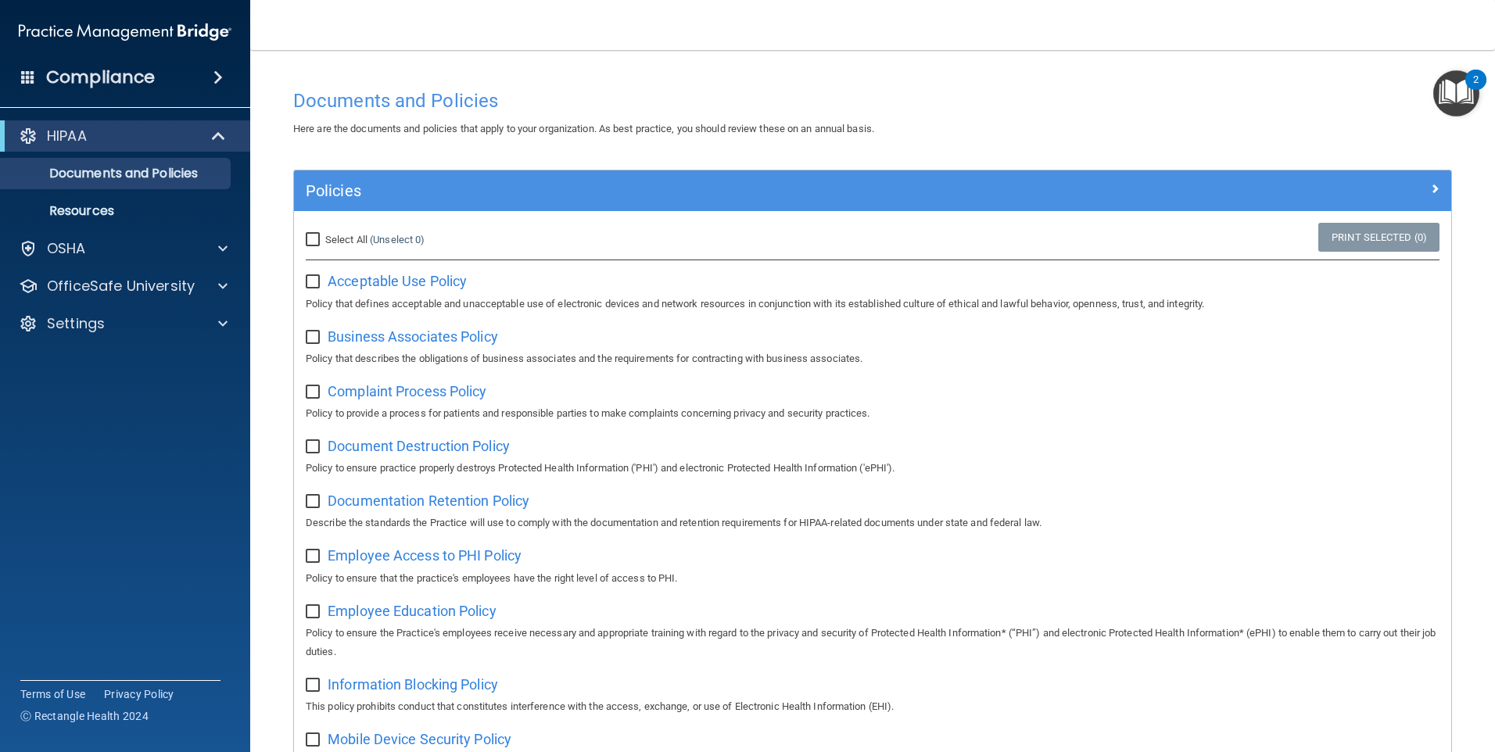
click at [310, 278] on input "checkbox" at bounding box center [315, 282] width 18 height 13
checkbox input "true"
click at [402, 281] on span "Acceptable Use Policy" at bounding box center [397, 281] width 139 height 16
